Goal: Information Seeking & Learning: Learn about a topic

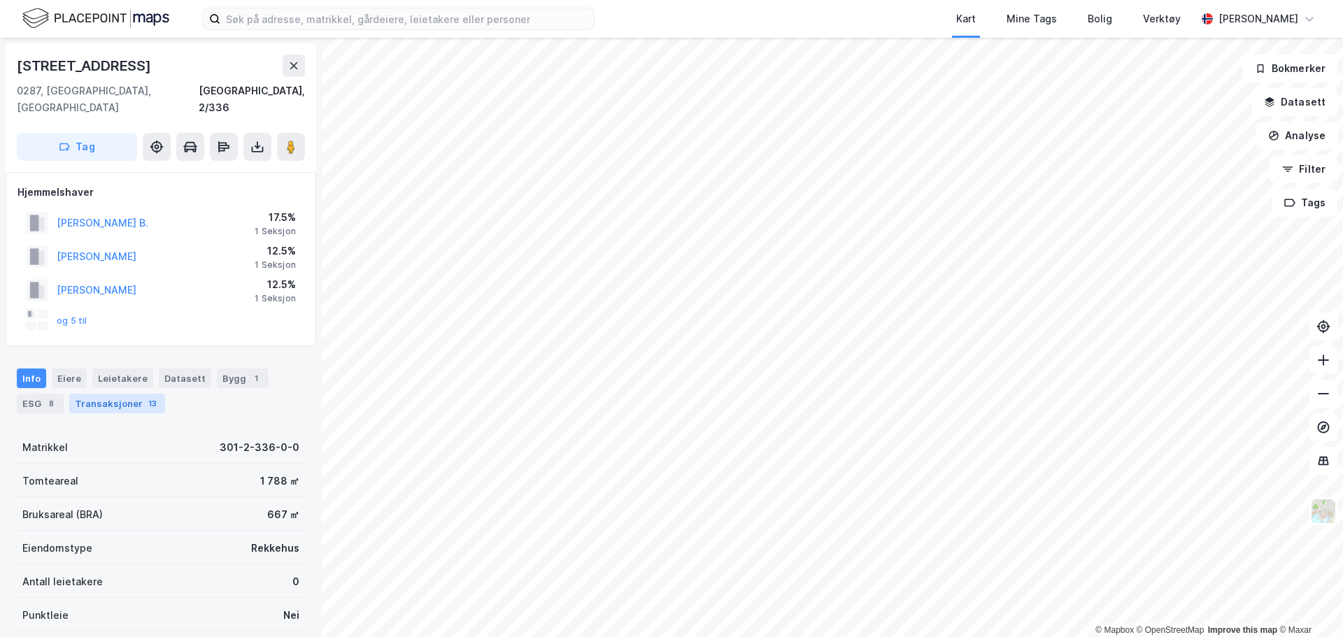
click at [106, 394] on div "Transaksjoner 13" at bounding box center [117, 404] width 96 height 20
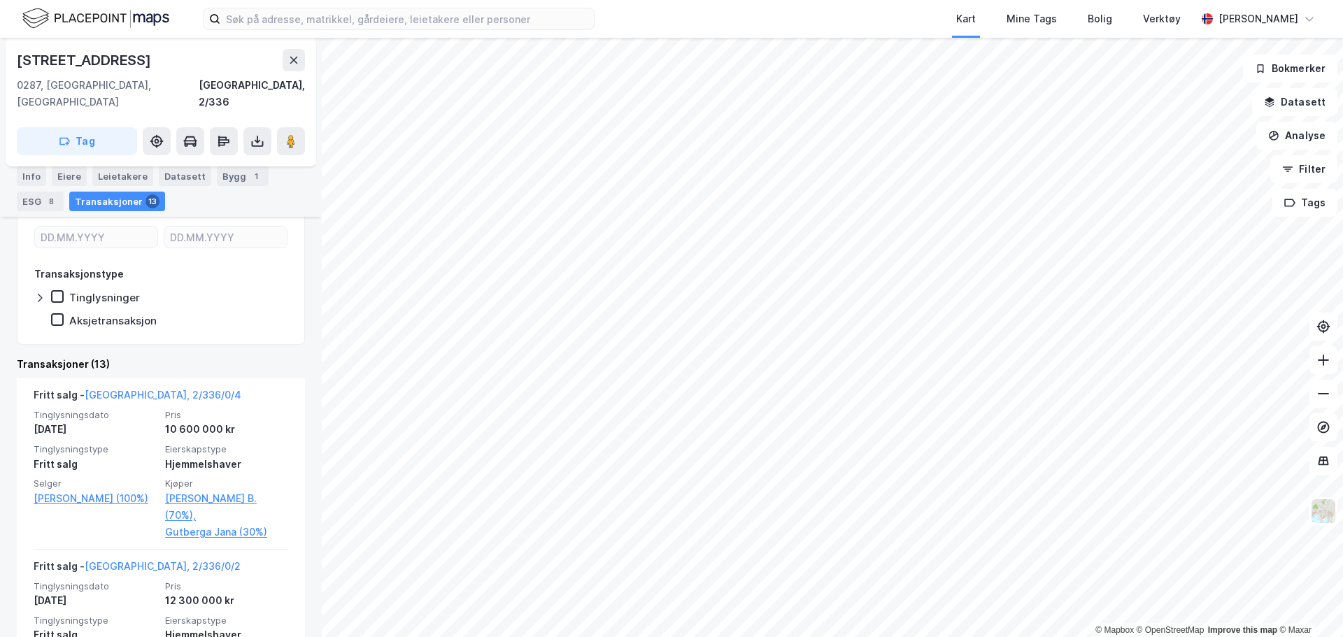
scroll to position [388, 0]
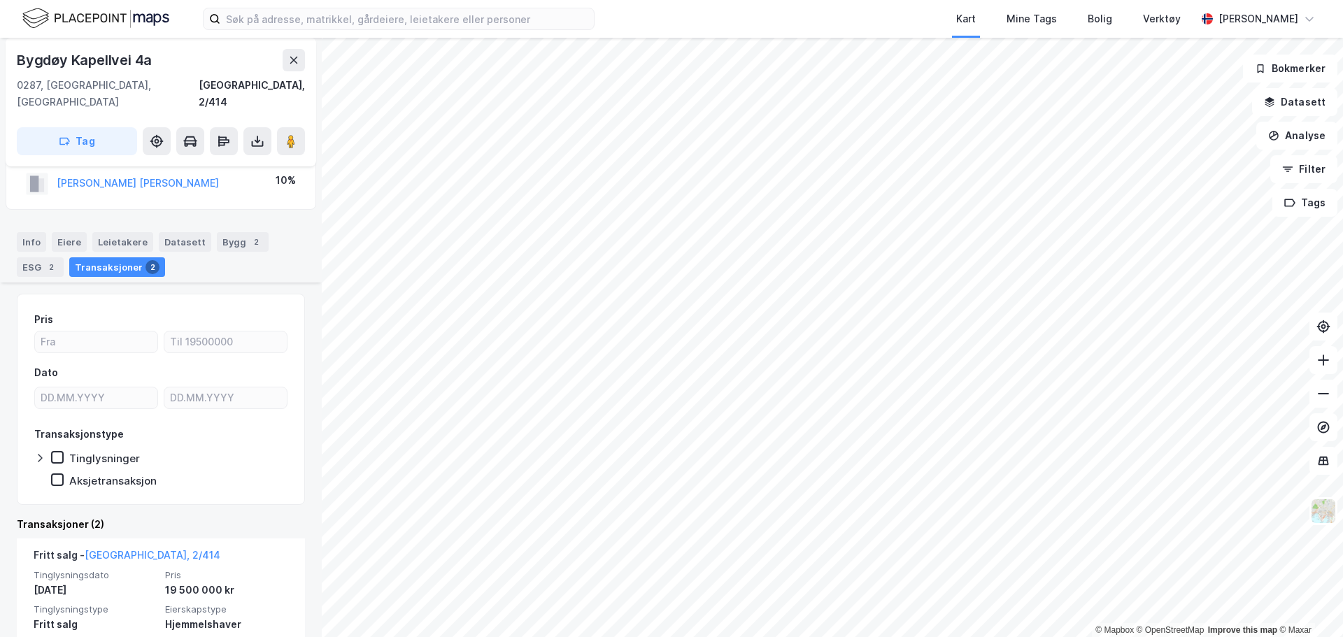
scroll to position [140, 0]
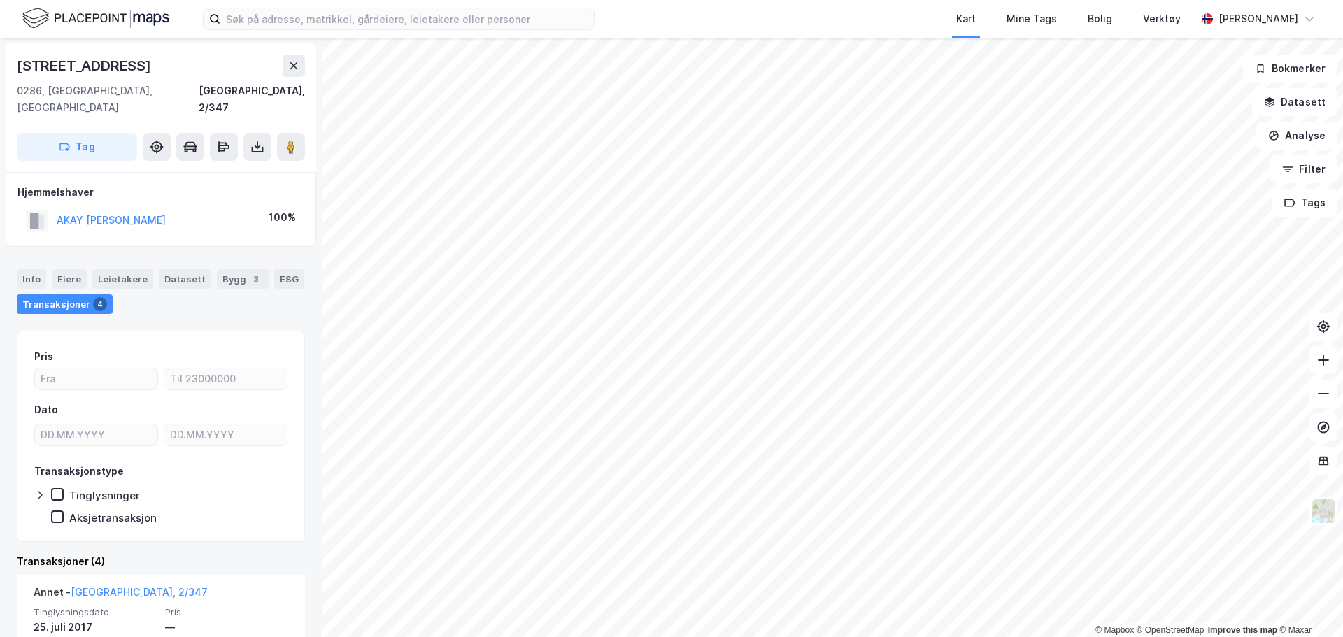
scroll to position [280, 0]
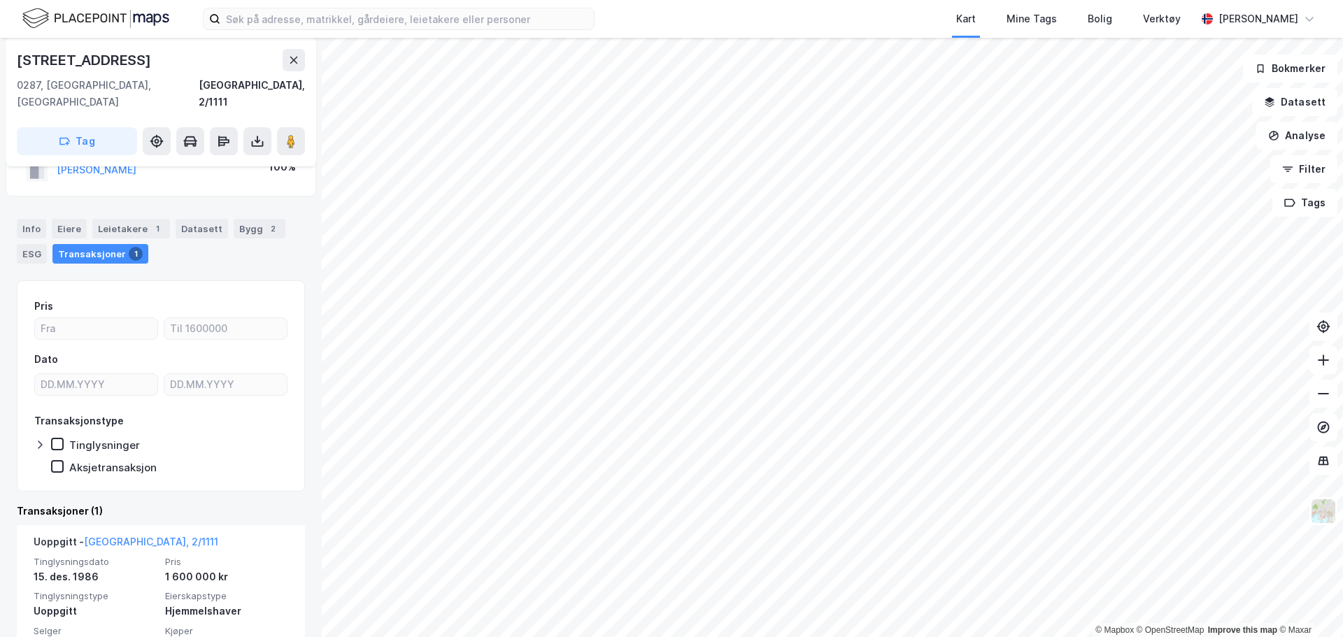
scroll to position [76, 0]
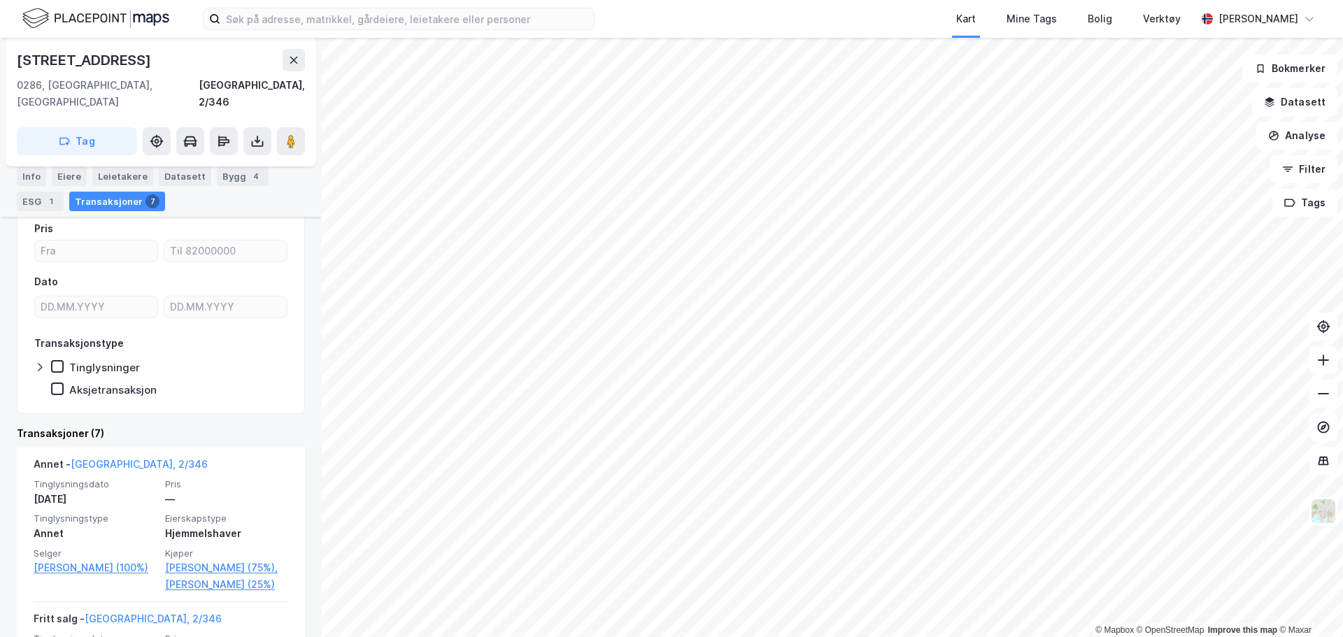
scroll to position [350, 0]
